Goal: Information Seeking & Learning: Learn about a topic

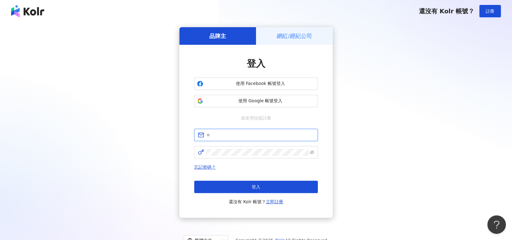
click at [229, 134] on input "text" at bounding box center [261, 135] width 108 height 7
type input "**********"
click button "登入" at bounding box center [256, 187] width 124 height 12
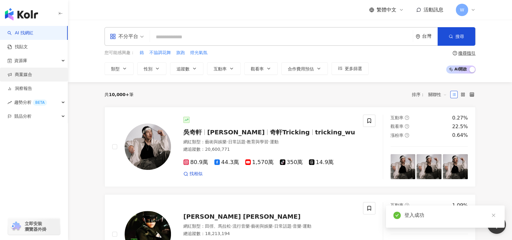
click at [31, 78] on link "商案媒合" at bounding box center [19, 75] width 25 height 6
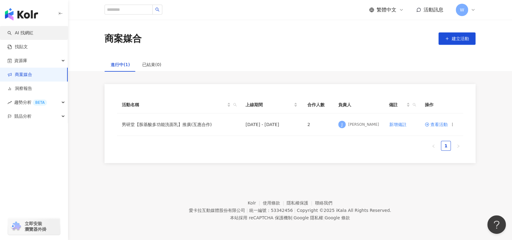
click at [33, 36] on link "AI 找網紅" at bounding box center [20, 33] width 26 height 6
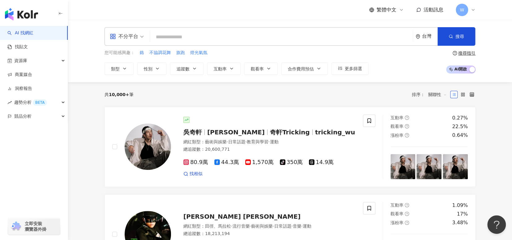
click at [235, 39] on input "search" at bounding box center [281, 37] width 258 height 12
click at [193, 70] on icon "button" at bounding box center [194, 68] width 5 height 5
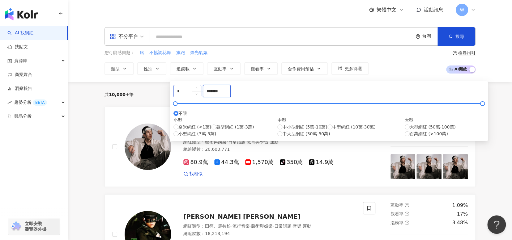
drag, startPoint x: 289, startPoint y: 95, endPoint x: 221, endPoint y: 89, distance: 68.6
click at [221, 90] on div "* - ******* 不限 小型 奈米網紅 (<1萬) 微型網紅 (1萬-3萬) 小型網紅 (3萬-5萬) 中型 中小型網紅 (5萬-10萬) 中型網紅 (…" at bounding box center [328, 111] width 311 height 52
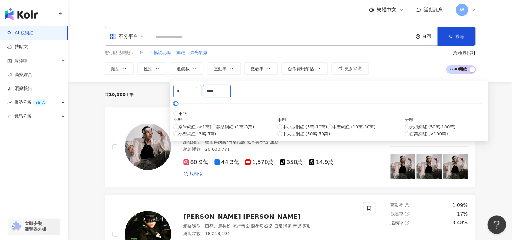
drag, startPoint x: 245, startPoint y: 95, endPoint x: 233, endPoint y: 95, distance: 11.8
click at [233, 95] on div "* - **** 不限 小型 奈米網紅 (<1萬) 微型網紅 (1萬-3萬) 小型網紅 (3萬-5萬) 中型 中小型網紅 (5萬-10萬) 中型網紅 (10萬…" at bounding box center [328, 111] width 311 height 52
type input "****"
click at [347, 96] on div "* - **** 不限 小型 奈米網紅 (<1萬) 微型網紅 (1萬-3萬) 小型網紅 (3萬-5萬) 中型 中小型網紅 (5萬-10萬) 中型網紅 (10萬…" at bounding box center [329, 111] width 318 height 60
click at [354, 90] on div "共 10,000+ 筆 排序： 關聯性" at bounding box center [290, 95] width 371 height 10
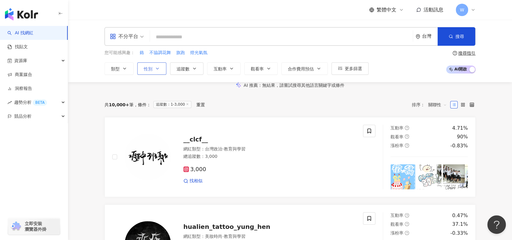
click at [152, 70] on button "性別" at bounding box center [151, 68] width 29 height 12
click at [184, 92] on span "男" at bounding box center [188, 88] width 9 height 7
click at [120, 68] on button "類型" at bounding box center [119, 68] width 29 height 12
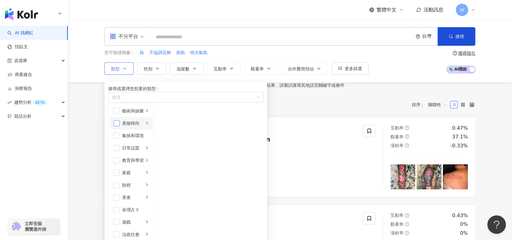
click at [118, 126] on span "button" at bounding box center [116, 123] width 6 height 6
click at [348, 110] on div "共 10,000+ 筆 條件 ： 性別：男 追蹤數：1-3,000 重置 排序： 關聯性" at bounding box center [290, 105] width 371 height 10
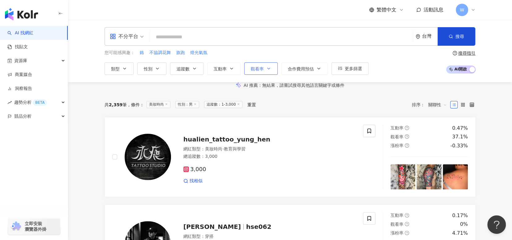
click at [273, 72] on button "觀看率" at bounding box center [260, 68] width 33 height 12
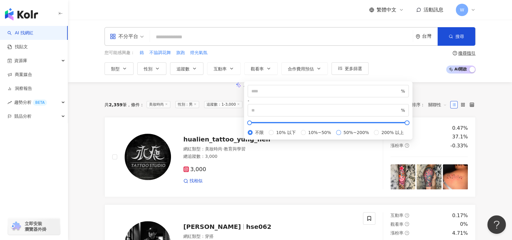
click at [341, 136] on span "50%~200%" at bounding box center [356, 132] width 31 height 7
type input "**"
type input "***"
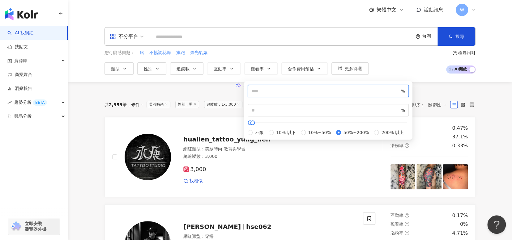
drag, startPoint x: 278, startPoint y: 92, endPoint x: 198, endPoint y: 85, distance: 80.7
type input "***"
click at [409, 89] on div "AI 推薦 ： 無結果，請嘗試搜尋其他語言關鍵字或條件" at bounding box center [290, 85] width 396 height 6
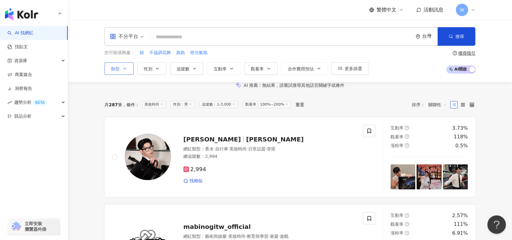
click at [119, 72] on button "類型" at bounding box center [119, 68] width 29 height 12
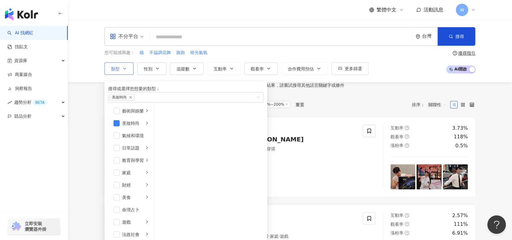
click at [119, 73] on button "類型 搜尋或選擇您想要的類型： 美妝時尚 藝術與娛樂 美妝時尚 氣候和環境 日常話題 教育與學習 家庭 財經 美食 命理占卜 遊戲 法政社會 生活風格 影視娛…" at bounding box center [119, 68] width 29 height 12
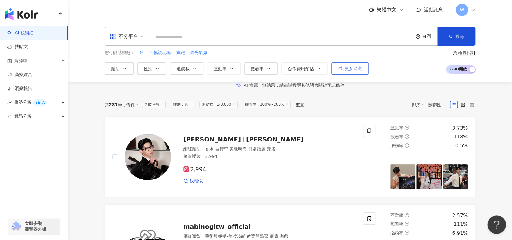
click at [341, 71] on button "更多篩選" at bounding box center [350, 68] width 37 height 12
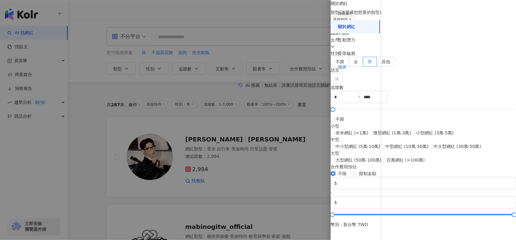
click at [361, 72] on div "獨家" at bounding box center [355, 68] width 49 height 14
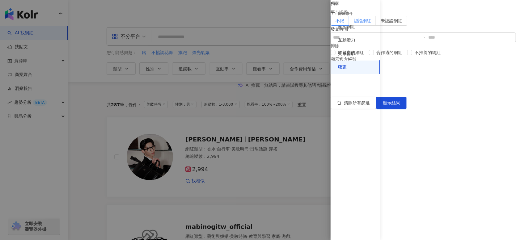
click at [371, 23] on span "認證網紅" at bounding box center [362, 20] width 17 height 5
click at [400, 105] on span "顯示結果" at bounding box center [391, 103] width 17 height 5
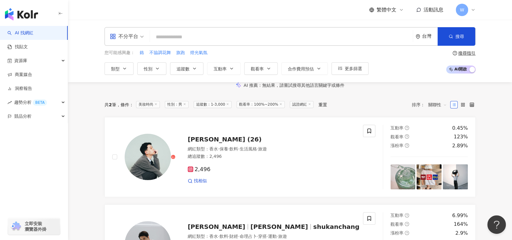
click at [156, 105] on line at bounding box center [156, 105] width 2 height 2
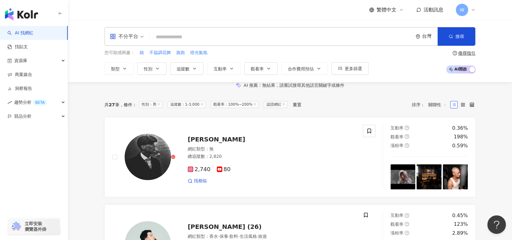
click at [188, 108] on span "追蹤數：1-3,000" at bounding box center [187, 104] width 38 height 7
click at [196, 108] on span "追蹤數：1-3,000" at bounding box center [187, 104] width 38 height 7
click at [203, 106] on icon at bounding box center [201, 104] width 3 height 3
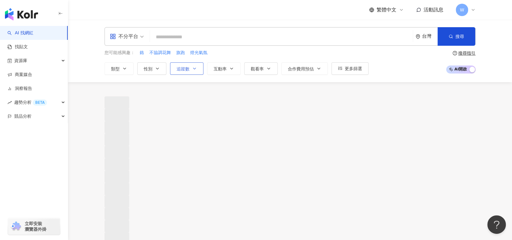
click at [194, 68] on icon "button" at bounding box center [194, 68] width 5 height 5
type input "*******"
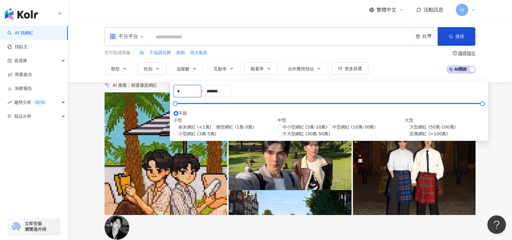
drag, startPoint x: 198, startPoint y: 97, endPoint x: 150, endPoint y: 86, distance: 49.6
type input "****"
drag, startPoint x: 286, startPoint y: 96, endPoint x: 245, endPoint y: 94, distance: 41.2
click at [245, 94] on div "**** - ******* 不限 小型 奈米網紅 (<1萬) 微型網紅 (1萬-3萬) 小型網紅 (3萬-5萬) 中型 中小型網紅 (5萬-10萬) 中型網…" at bounding box center [328, 111] width 311 height 52
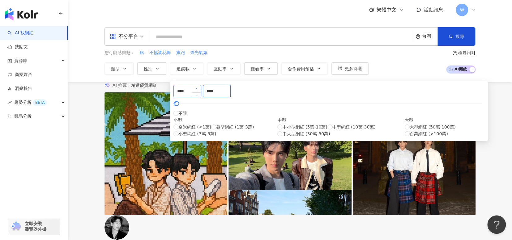
type input "****"
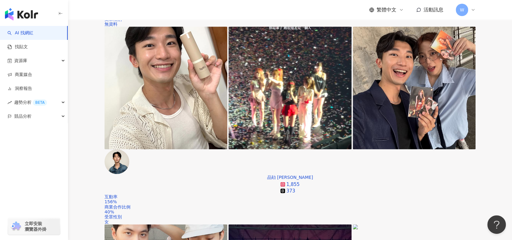
scroll to position [402, 0]
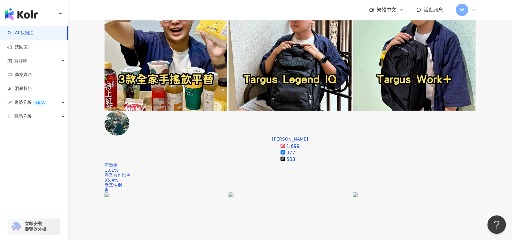
scroll to position [804, 0]
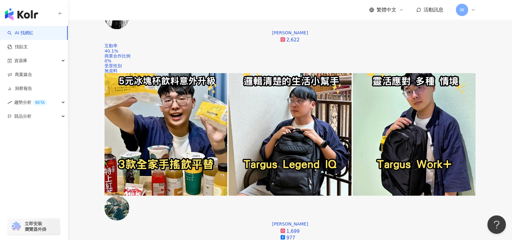
drag, startPoint x: 260, startPoint y: 86, endPoint x: 335, endPoint y: 145, distance: 95.7
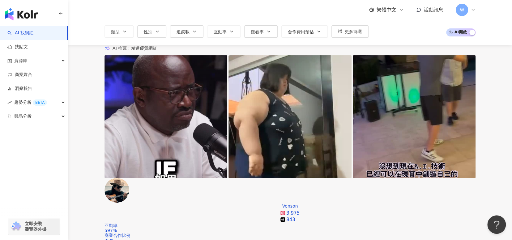
scroll to position [0, 0]
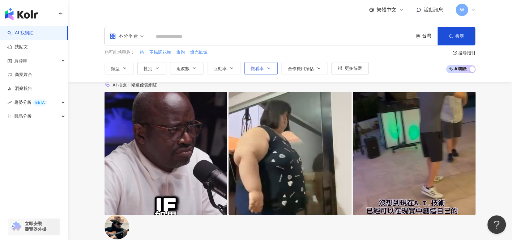
click at [249, 71] on button "觀看率" at bounding box center [260, 68] width 33 height 12
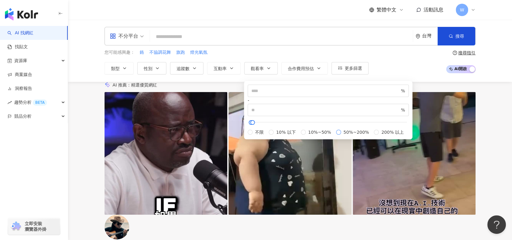
type input "**"
click at [386, 75] on div "不分平台 台灣 搜尋 您可能感興趣： 鉻 不協調花舞 旗跑 燈光氣氛 類型 性別 追蹤數 互動率 觀看率 合作費用預估 更多篩選 篩選條件 關於網紅 互動潛力…" at bounding box center [290, 50] width 444 height 62
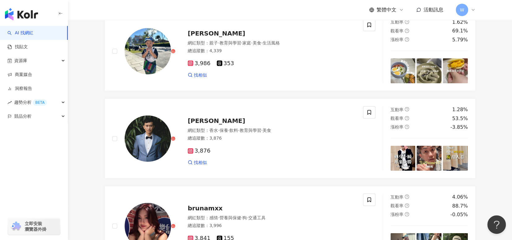
scroll to position [990, 0]
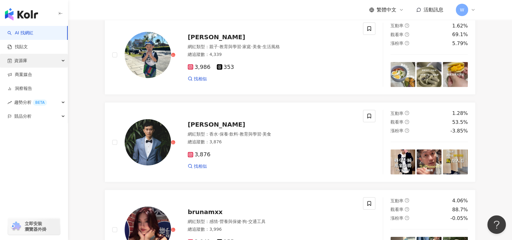
click at [47, 57] on div "資源庫" at bounding box center [34, 61] width 68 height 14
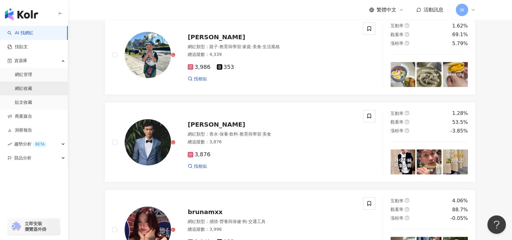
click at [32, 87] on link "網紅收藏" at bounding box center [23, 89] width 17 height 6
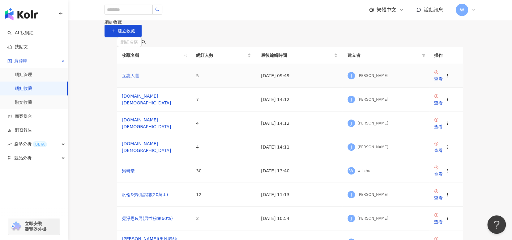
click at [135, 78] on link "互惠人選" at bounding box center [130, 75] width 17 height 5
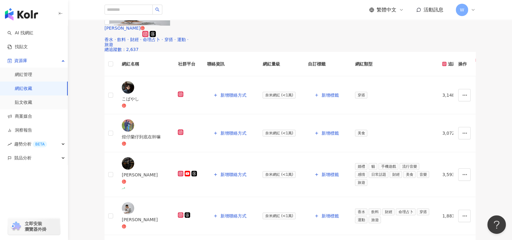
scroll to position [93, 0]
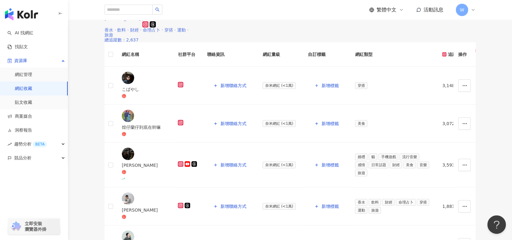
click at [165, 21] on div "Shukan Chang" at bounding box center [149, 18] width 89 height 5
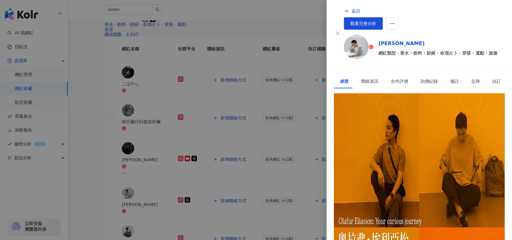
click at [377, 118] on div "https://www.instagram.com/shukanchang/" at bounding box center [364, 121] width 48 height 7
click at [270, 142] on div at bounding box center [256, 120] width 512 height 240
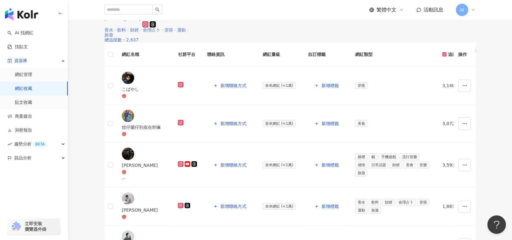
click at [114, 13] on icon "button" at bounding box center [111, 10] width 6 height 6
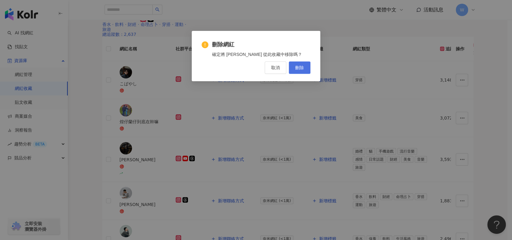
click at [302, 68] on span "刪除" at bounding box center [299, 67] width 9 height 5
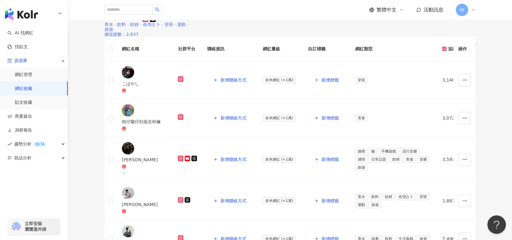
scroll to position [39, 0]
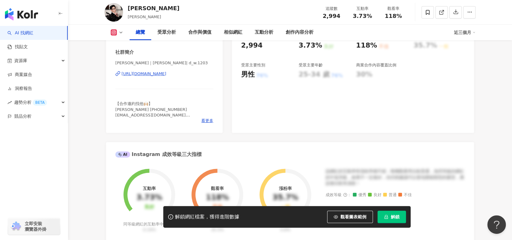
scroll to position [31, 0]
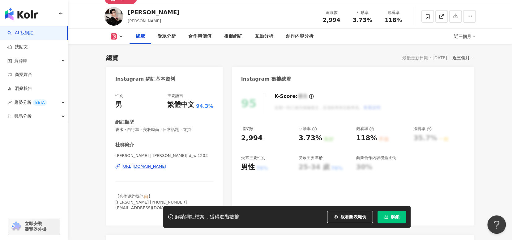
click at [149, 167] on div "https://www.instagram.com/d_w.1203/" at bounding box center [144, 167] width 45 height 6
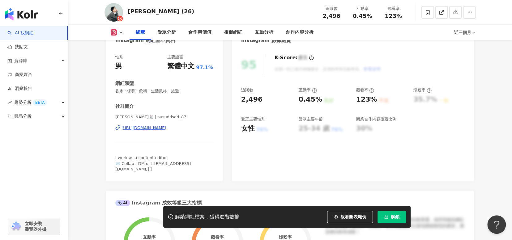
scroll to position [62, 0]
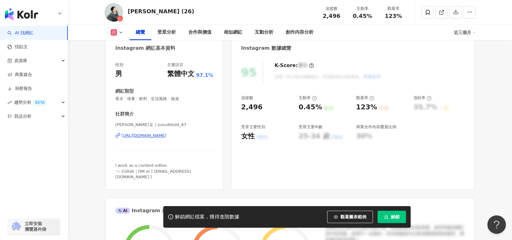
click at [150, 136] on div "https://www.instagram.com/susuddsdd_87/" at bounding box center [144, 136] width 45 height 6
click at [430, 14] on icon at bounding box center [428, 13] width 6 height 6
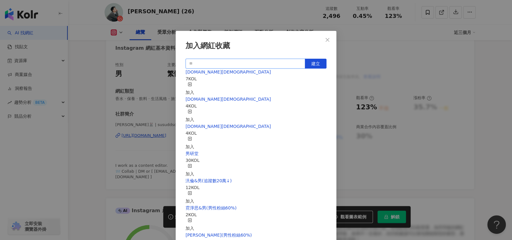
click at [285, 65] on input "text" at bounding box center [246, 64] width 120 height 10
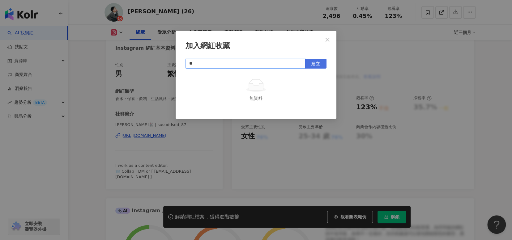
type input "*"
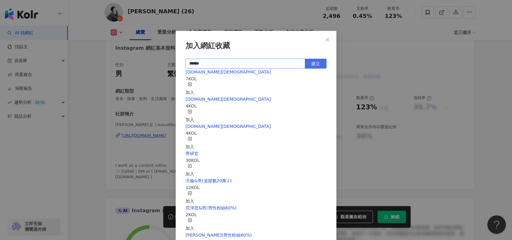
type input "****"
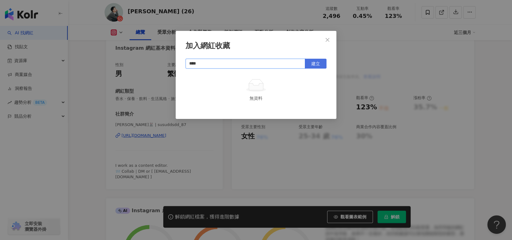
click at [316, 68] on button "建立" at bounding box center [316, 64] width 22 height 10
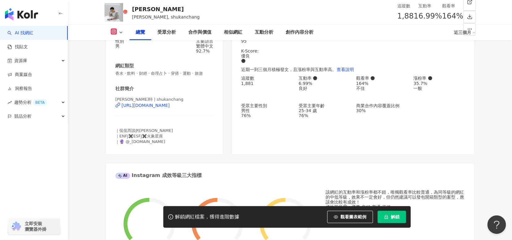
scroll to position [62, 0]
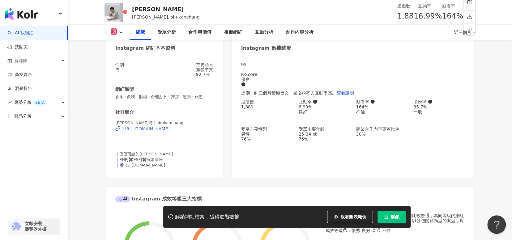
click at [170, 131] on div "[URL][DOMAIN_NAME]" at bounding box center [146, 128] width 48 height 5
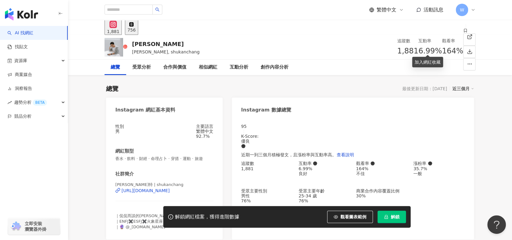
click at [463, 33] on icon at bounding box center [465, 30] width 4 height 4
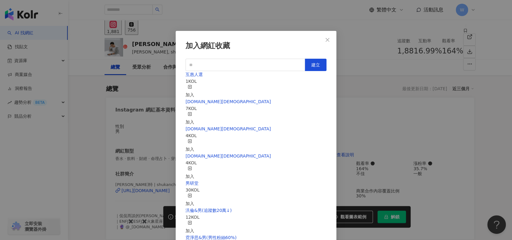
click at [192, 85] on icon "button" at bounding box center [190, 87] width 4 height 4
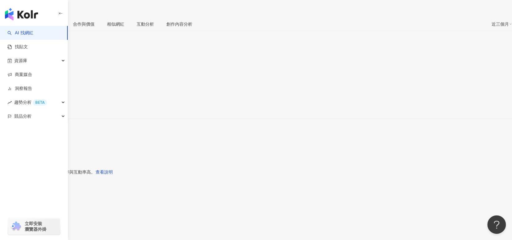
scroll to position [62, 0]
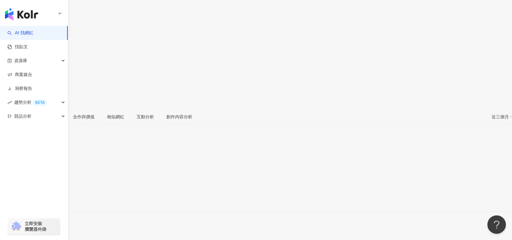
click at [54, 199] on div "[URL][DOMAIN_NAME]" at bounding box center [30, 201] width 48 height 5
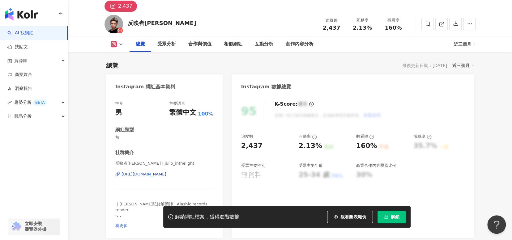
scroll to position [93, 0]
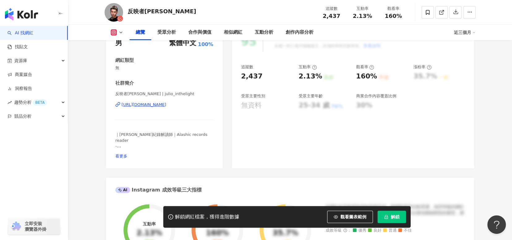
click at [166, 106] on div "https://www.instagram.com/julio_inthelight/" at bounding box center [144, 105] width 45 height 6
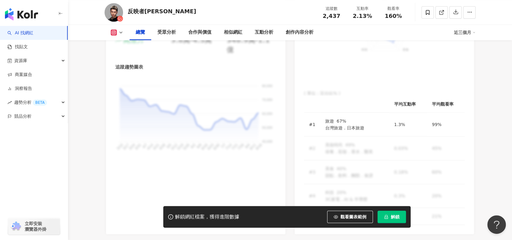
scroll to position [526, 0]
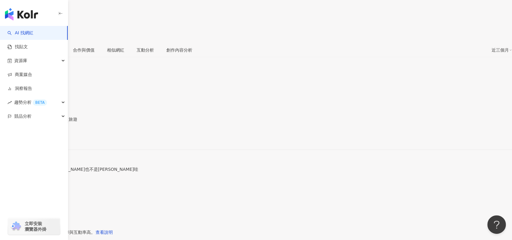
scroll to position [124, 0]
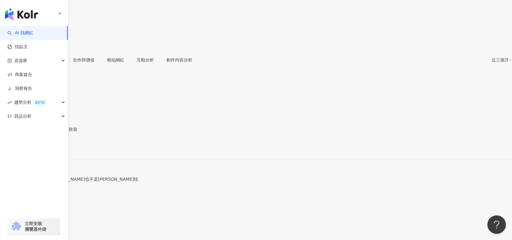
click at [54, 147] on div "[URL][DOMAIN_NAME]" at bounding box center [30, 149] width 48 height 5
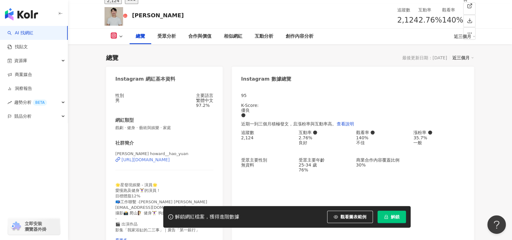
click at [170, 162] on div "https://www.instagram.com/howard__hao_yuan/" at bounding box center [146, 159] width 48 height 5
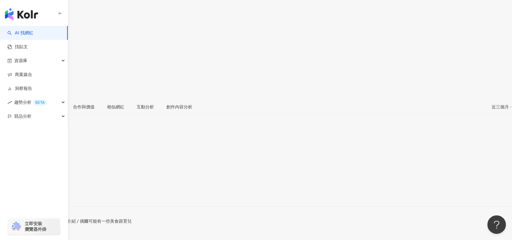
scroll to position [93, 0]
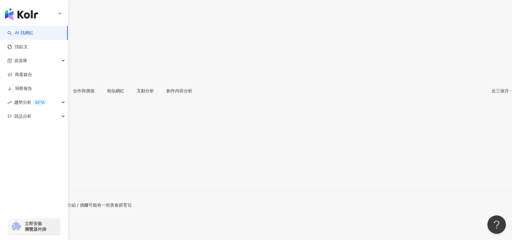
click at [54, 178] on div "https://www.instagram.com/frankunini/" at bounding box center [30, 180] width 48 height 5
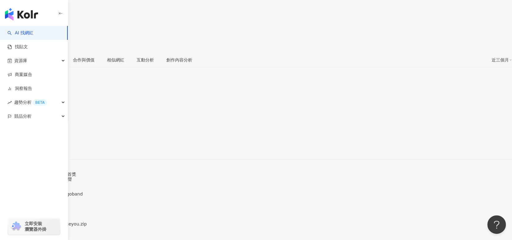
scroll to position [62, 0]
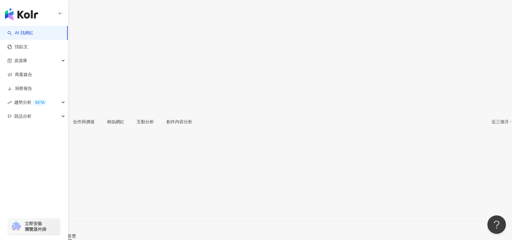
click at [54, 208] on div "[URL][DOMAIN_NAME]" at bounding box center [30, 210] width 48 height 5
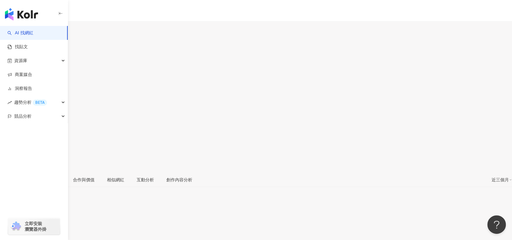
scroll to position [0, 0]
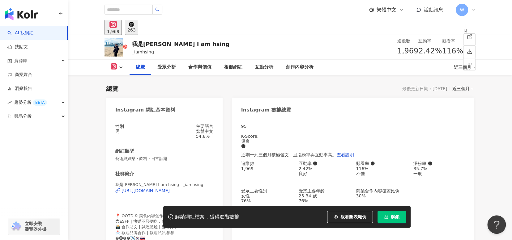
scroll to position [93, 0]
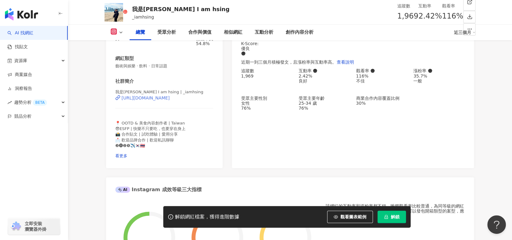
click at [170, 101] on div "https://www.instagram.com/_iamhsing/" at bounding box center [146, 98] width 48 height 5
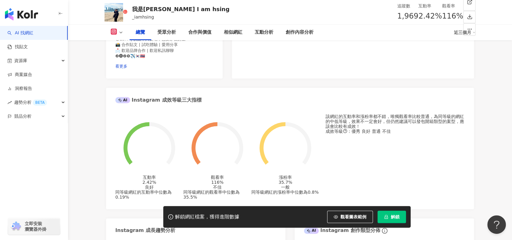
scroll to position [124, 0]
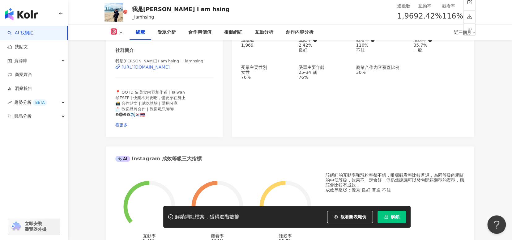
click at [170, 70] on div "https://www.instagram.com/_iamhsing/" at bounding box center [146, 67] width 48 height 5
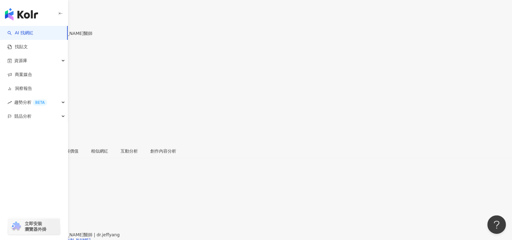
scroll to position [31, 0]
click at [91, 234] on div "https://www.instagram.com/dr.jeffyang/" at bounding box center [48, 236] width 84 height 5
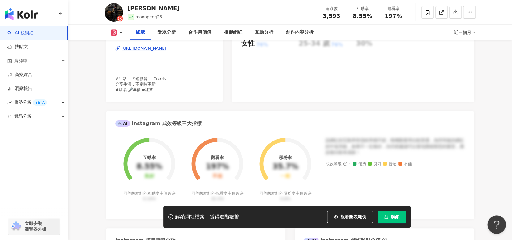
click at [166, 49] on div "https://www.instagram.com/moonpeng26/" at bounding box center [144, 49] width 45 height 6
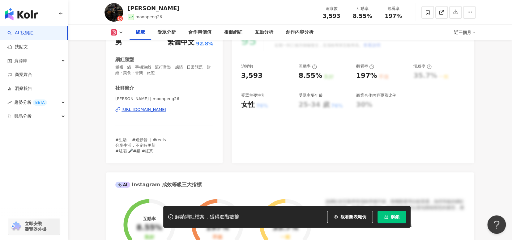
scroll to position [88, 0]
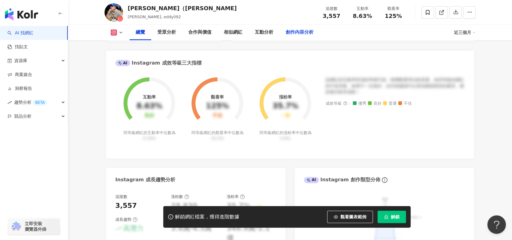
scroll to position [124, 0]
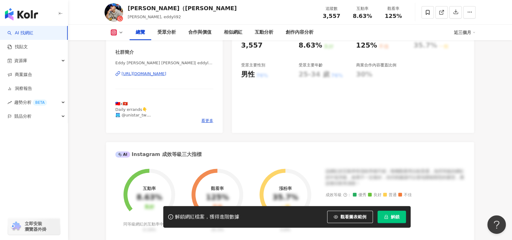
click at [166, 74] on div "https://www.instagram.com/eddyli92/" at bounding box center [144, 74] width 45 height 6
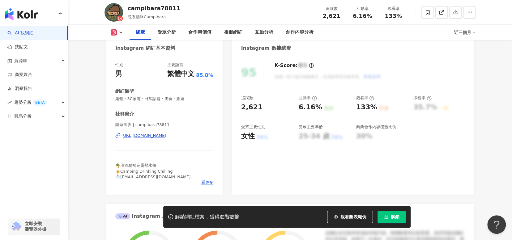
click at [166, 137] on div "[URL][DOMAIN_NAME]" at bounding box center [144, 136] width 45 height 6
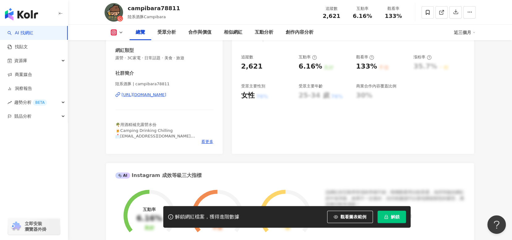
scroll to position [216, 0]
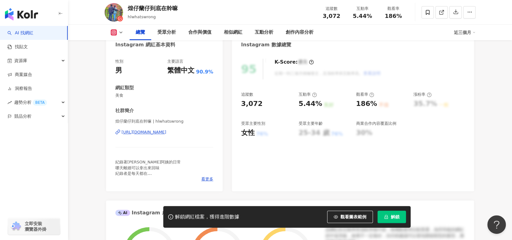
scroll to position [93, 0]
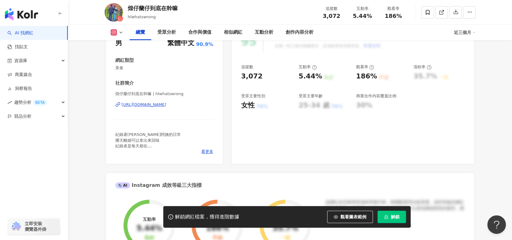
click at [166, 105] on div "https://www.instagram.com/hlwhatswrong/" at bounding box center [144, 105] width 45 height 6
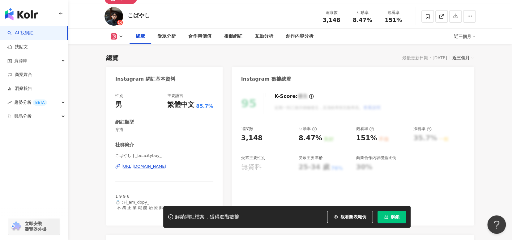
click at [166, 166] on div "[URL][DOMAIN_NAME]" at bounding box center [144, 167] width 45 height 6
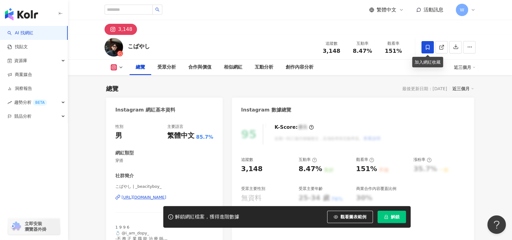
click at [427, 49] on icon at bounding box center [428, 48] width 6 height 6
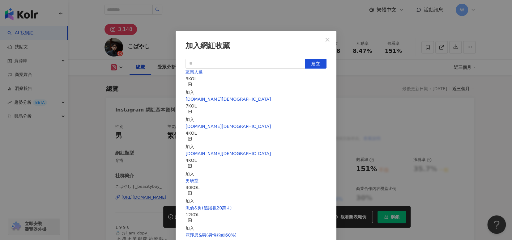
click at [192, 85] on rect "button" at bounding box center [189, 84] width 3 height 3
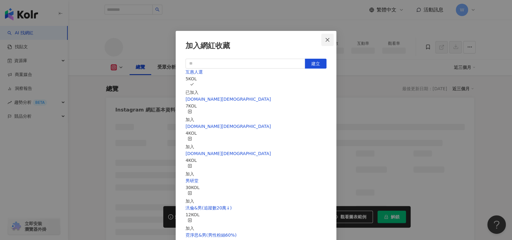
click at [328, 37] on button "Close" at bounding box center [327, 40] width 12 height 12
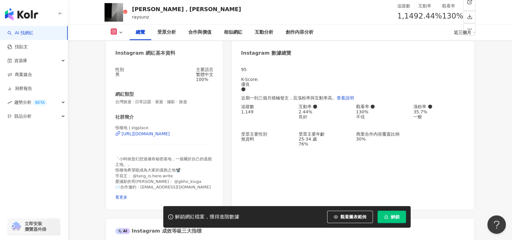
scroll to position [72, 0]
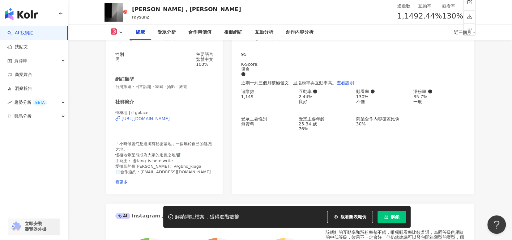
click at [169, 121] on div "https://www.instagram.com/stgplace/" at bounding box center [146, 118] width 48 height 5
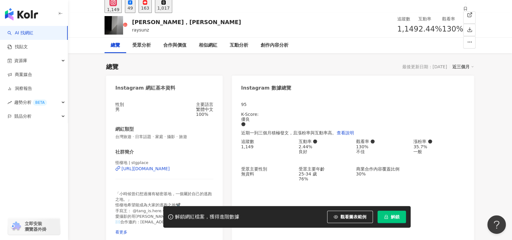
scroll to position [0, 0]
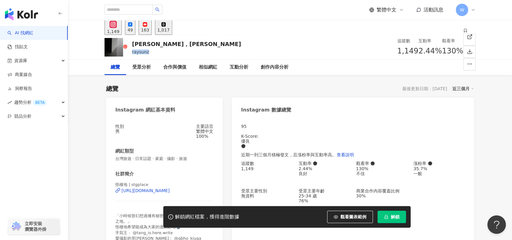
click at [132, 52] on div "raysunz" at bounding box center [186, 52] width 109 height 4
click at [471, 89] on icon at bounding box center [472, 88] width 3 height 3
click at [470, 101] on link "近三個月" at bounding box center [465, 101] width 17 height 5
drag, startPoint x: 143, startPoint y: 43, endPoint x: 129, endPoint y: 42, distance: 14.9
click at [129, 42] on div "李好，瑞桑 raysunz 追蹤數 1,149 互動率 2.44% 觀看率 130%" at bounding box center [290, 47] width 396 height 24
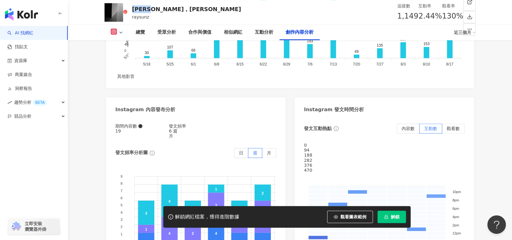
scroll to position [1917, 0]
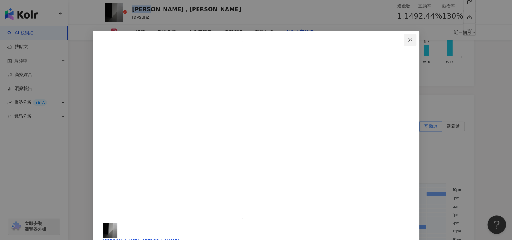
click at [404, 43] on button "Close" at bounding box center [410, 40] width 12 height 12
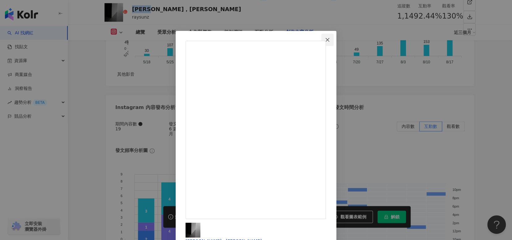
click at [334, 38] on span "Close" at bounding box center [327, 39] width 12 height 5
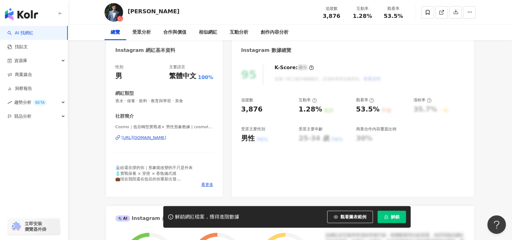
scroll to position [93, 0]
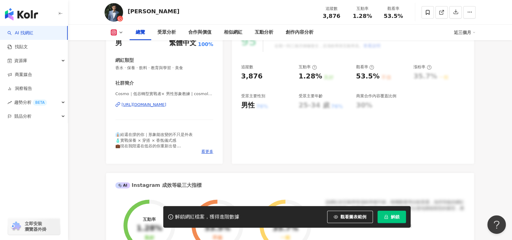
click at [166, 106] on div "[URL][DOMAIN_NAME]" at bounding box center [144, 105] width 45 height 6
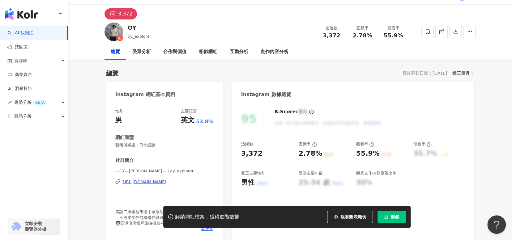
scroll to position [31, 0]
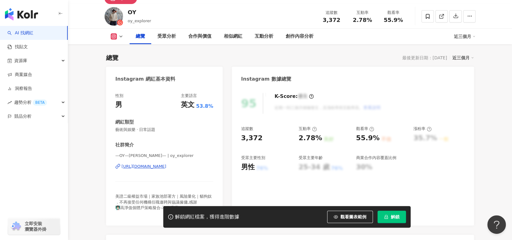
click at [161, 168] on div "[URL][DOMAIN_NAME]" at bounding box center [144, 167] width 45 height 6
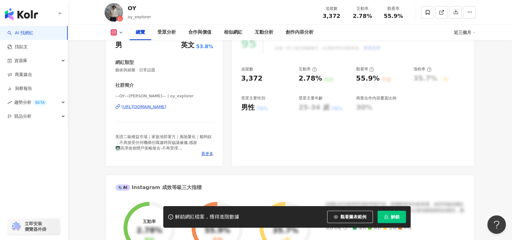
scroll to position [93, 0]
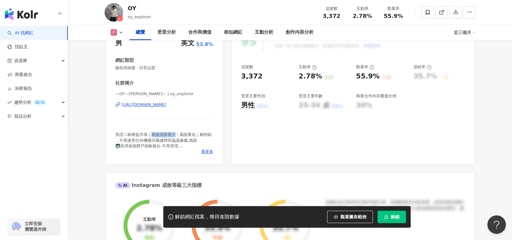
drag, startPoint x: 176, startPoint y: 134, endPoint x: 152, endPoint y: 137, distance: 23.5
click at [152, 137] on span "美證二級權益市場｜家族池部署方｜風險量化｜貓狗奴 ．不再接受任何機構任職邀聘與協議僱傭,感謝 👨🏻‍🏫高淨值個體戶策略擬合-不再受理 〔限$5M USD以上雙…" at bounding box center [163, 145] width 96 height 27
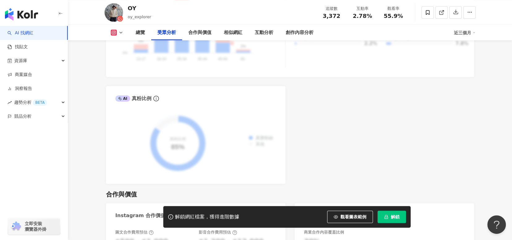
scroll to position [711, 0]
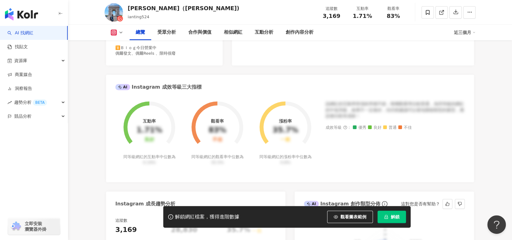
scroll to position [62, 0]
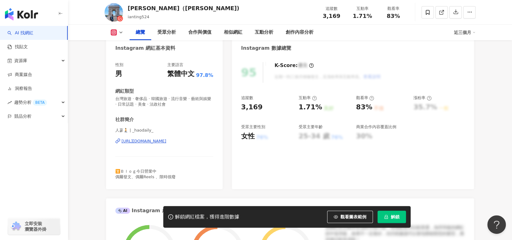
click at [166, 144] on div "https://www.instagram.com/_haodaily_/" at bounding box center [144, 142] width 45 height 6
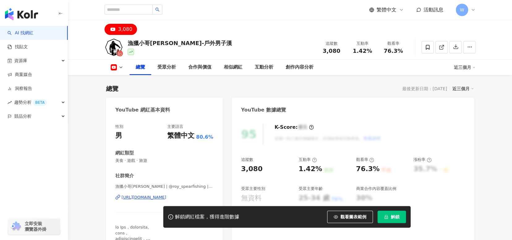
scroll to position [62, 0]
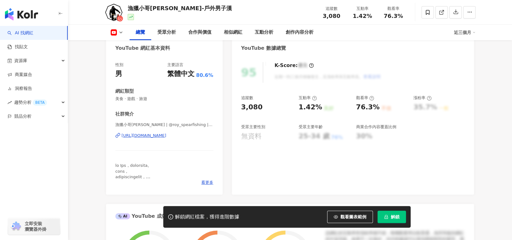
click at [166, 136] on div "[URL][DOMAIN_NAME]" at bounding box center [144, 136] width 45 height 6
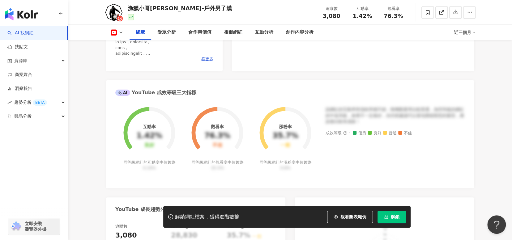
scroll to position [340, 0]
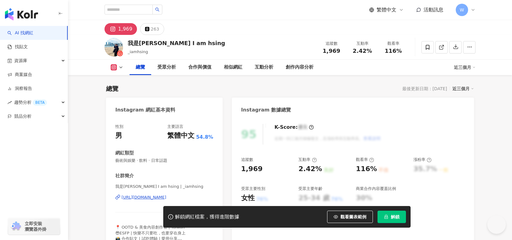
scroll to position [124, 0]
